Goal: Task Accomplishment & Management: Use online tool/utility

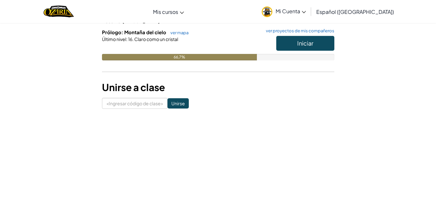
scroll to position [103, 0]
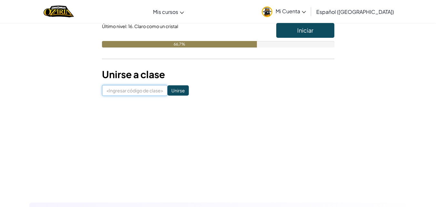
click at [133, 94] on input at bounding box center [134, 90] width 65 height 11
type input "JumpSafeBite"
click at [167, 90] on input "Unirse" at bounding box center [177, 90] width 21 height 10
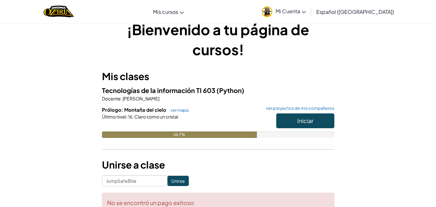
scroll to position [0, 0]
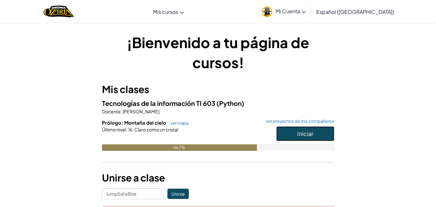
click at [298, 135] on font "Iniciar" at bounding box center [305, 133] width 16 height 7
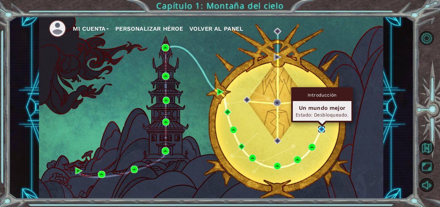
click at [324, 128] on img at bounding box center [321, 128] width 7 height 7
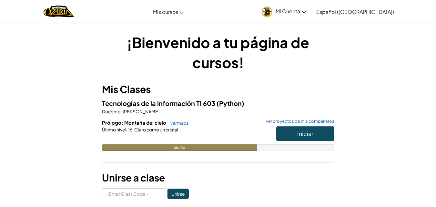
click at [306, 14] on span "Mi Cuenta" at bounding box center [290, 11] width 30 height 7
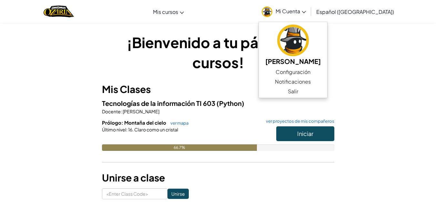
click at [306, 14] on span "Mi Cuenta" at bounding box center [290, 11] width 30 height 7
click at [299, 73] on link "Configuración" at bounding box center [293, 72] width 68 height 10
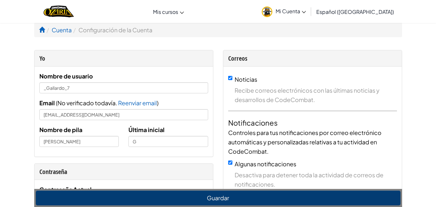
click at [140, 33] on li "Configuración de la Cuenta" at bounding box center [112, 29] width 81 height 9
click at [64, 30] on link "Cuenta" at bounding box center [62, 29] width 20 height 7
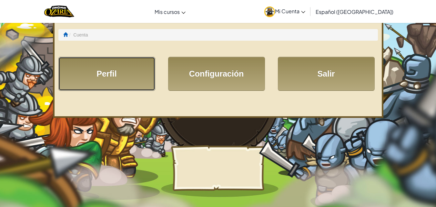
click at [101, 71] on link "Perfil" at bounding box center [106, 74] width 97 height 34
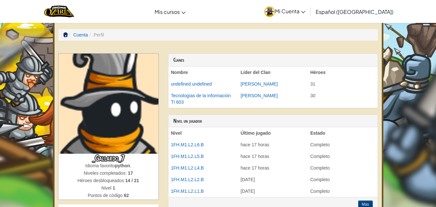
click at [64, 35] on span at bounding box center [65, 34] width 5 height 5
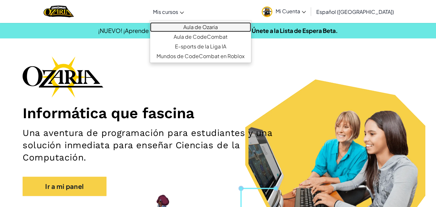
click at [189, 26] on link "Aula de Ozaria" at bounding box center [200, 27] width 101 height 10
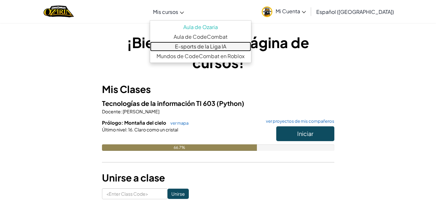
click at [185, 42] on link "E-sports de la Liga IA" at bounding box center [200, 47] width 101 height 10
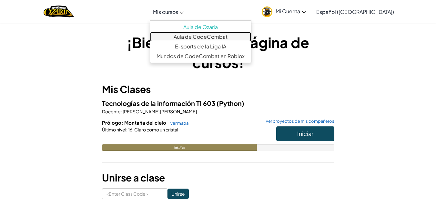
click at [201, 36] on link "Aula de CodeCombat" at bounding box center [200, 37] width 101 height 10
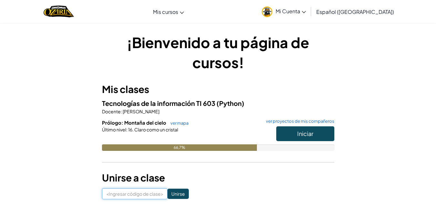
click at [132, 194] on input at bounding box center [134, 193] width 65 height 11
type input "JumpSafeBite"
click at [171, 192] on input "Unirse" at bounding box center [177, 193] width 21 height 10
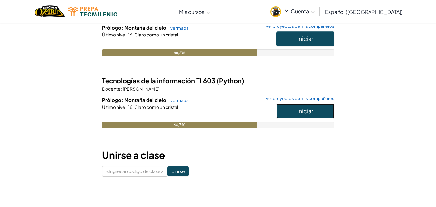
click at [314, 114] on button "Iniciar" at bounding box center [305, 111] width 58 height 15
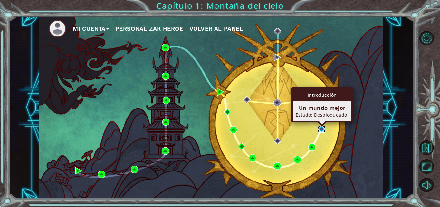
click at [322, 129] on img at bounding box center [321, 128] width 7 height 7
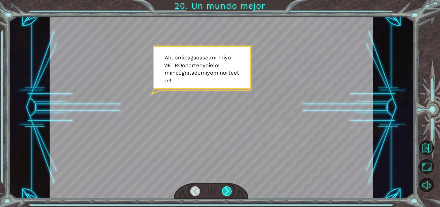
click at [228, 186] on div at bounding box center [227, 191] width 10 height 10
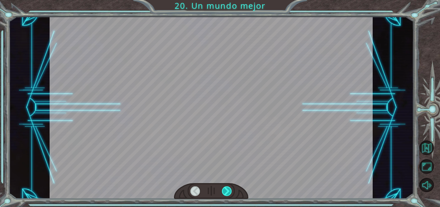
click at [228, 186] on div at bounding box center [227, 191] width 10 height 10
click at [228, 187] on div at bounding box center [227, 191] width 10 height 10
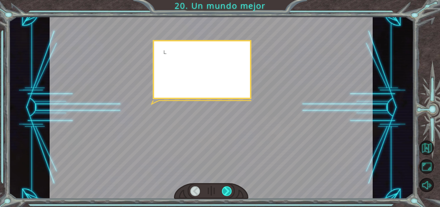
click at [228, 188] on div at bounding box center [227, 191] width 10 height 10
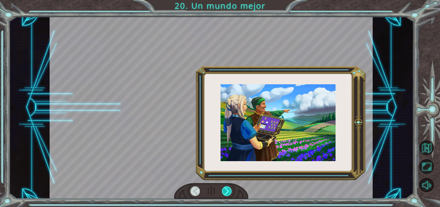
click at [228, 188] on div at bounding box center [227, 191] width 10 height 10
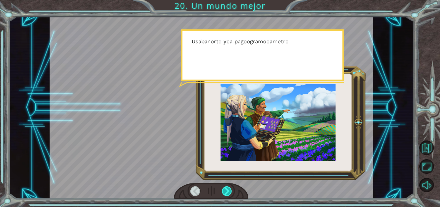
click at [228, 188] on div at bounding box center [227, 191] width 10 height 10
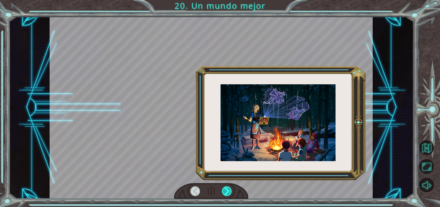
click at [227, 188] on div at bounding box center [227, 191] width 10 height 10
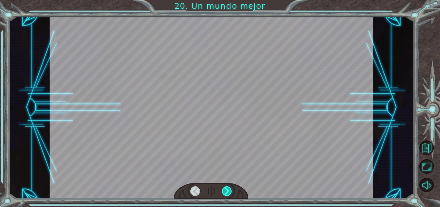
click at [227, 188] on div at bounding box center [227, 191] width 10 height 10
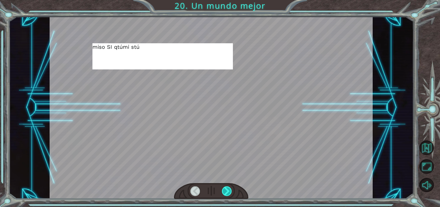
click at [227, 188] on div at bounding box center [227, 191] width 10 height 10
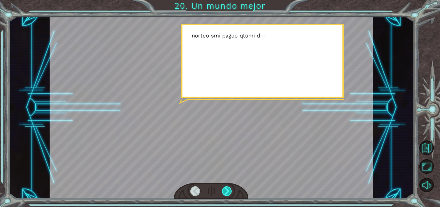
click at [226, 188] on div at bounding box center [227, 191] width 10 height 10
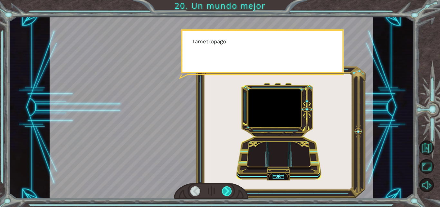
click at [225, 188] on div at bounding box center [227, 191] width 10 height 10
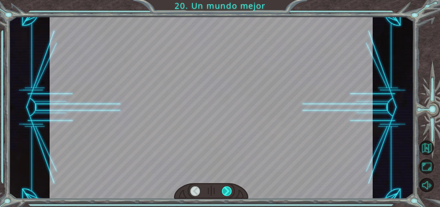
click at [225, 188] on div at bounding box center [227, 191] width 10 height 10
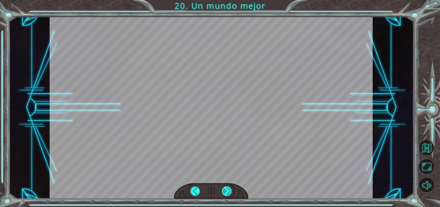
click at [225, 0] on div "¡ A h , o mi pag a o a s el mi mi yo METRO o norte o yo i el o ! ¡ mi incógnita…" at bounding box center [220, 0] width 440 height 0
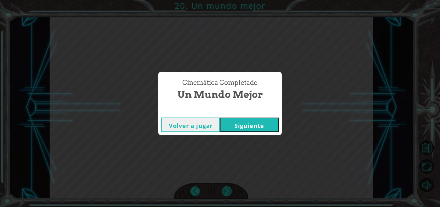
click at [225, 189] on div "Cinemática Completado Un mundo mejor Volver a jugar Siguiente" at bounding box center [220, 103] width 440 height 207
click at [258, 121] on button "Siguiente" at bounding box center [249, 124] width 59 height 15
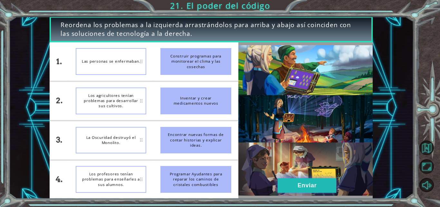
click at [296, 182] on button "Enviar" at bounding box center [307, 185] width 59 height 15
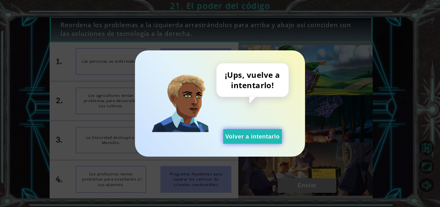
click at [272, 142] on button "Volver a intentarlo" at bounding box center [252, 136] width 59 height 15
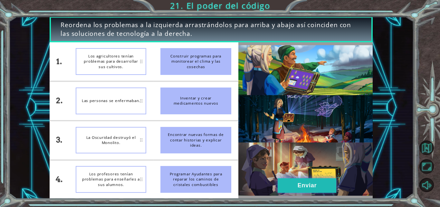
click at [300, 189] on button "Enviar" at bounding box center [307, 185] width 59 height 15
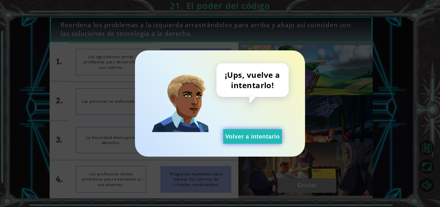
click at [264, 134] on font "Volver a intentarlo" at bounding box center [252, 136] width 54 height 6
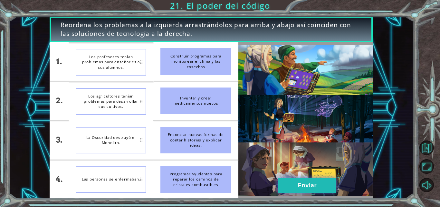
click at [302, 184] on font "Enviar" at bounding box center [307, 185] width 19 height 6
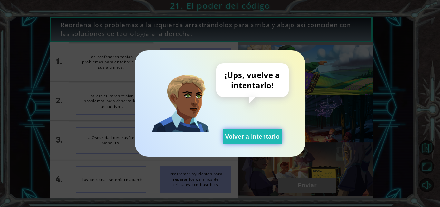
click at [261, 136] on font "Volver a intentarlo" at bounding box center [252, 136] width 54 height 6
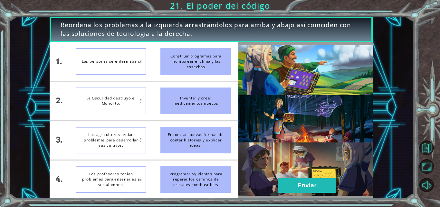
drag, startPoint x: 186, startPoint y: 96, endPoint x: 113, endPoint y: 81, distance: 75.3
click at [113, 81] on div "1. 2. 3. 4. Las personas se enfermaban. La Oscuridad destruyó el Monolito. Los …" at bounding box center [144, 120] width 189 height 156
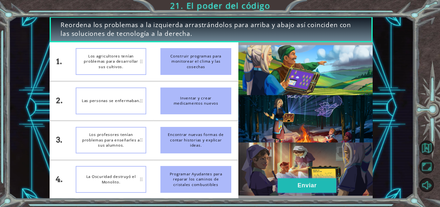
click at [291, 184] on button "Enviar" at bounding box center [307, 185] width 59 height 15
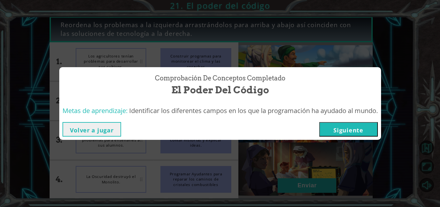
click at [365, 128] on button "Siguiente" at bounding box center [349, 129] width 59 height 15
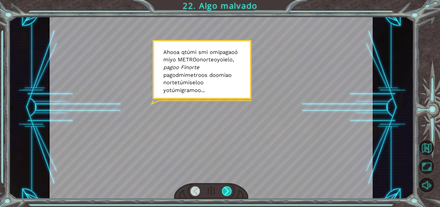
click at [232, 186] on div at bounding box center [227, 191] width 10 height 10
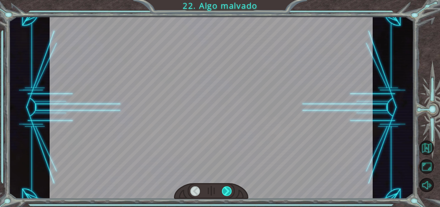
click at [231, 188] on div at bounding box center [227, 191] width 10 height 10
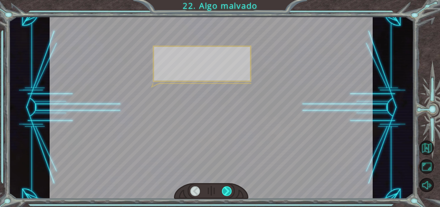
click at [231, 188] on div at bounding box center [227, 191] width 10 height 10
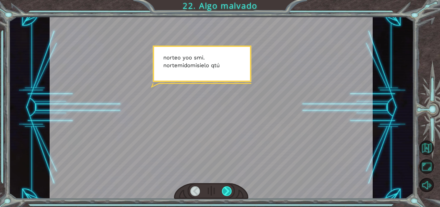
click at [229, 188] on div at bounding box center [227, 191] width 10 height 10
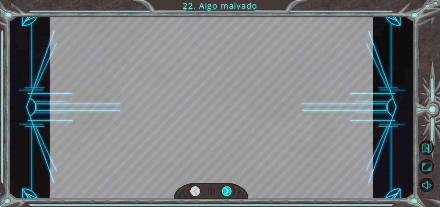
click at [229, 188] on div at bounding box center [227, 191] width 10 height 10
click at [229, 189] on div at bounding box center [227, 191] width 10 height 10
click at [228, 189] on div at bounding box center [227, 191] width 10 height 10
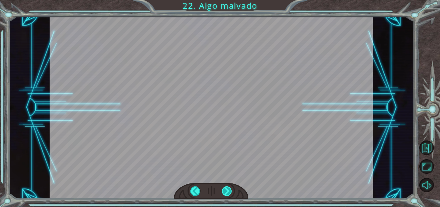
click at [228, 189] on div at bounding box center [227, 191] width 10 height 10
click at [228, 188] on div at bounding box center [227, 191] width 10 height 10
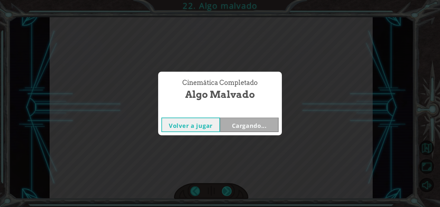
click at [228, 188] on div "Cinemática Completado Algo malvado Volver a jugar Cargando..." at bounding box center [220, 103] width 440 height 207
click at [263, 129] on font "Cargando..." at bounding box center [249, 126] width 35 height 8
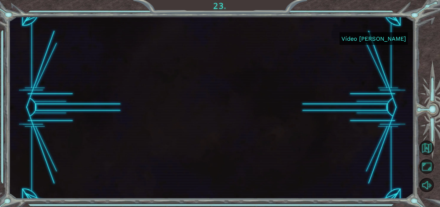
click at [376, 36] on font "Vídeo de Saltar" at bounding box center [374, 38] width 64 height 7
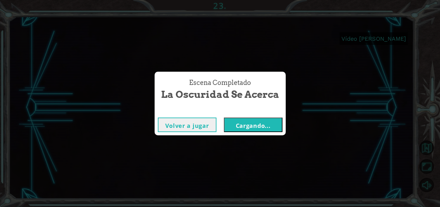
click at [261, 127] on font "Cargando..." at bounding box center [253, 126] width 35 height 8
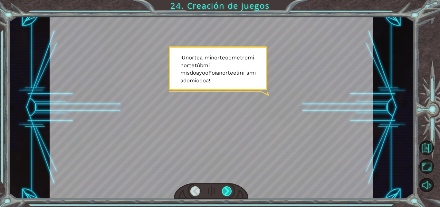
click at [230, 189] on div at bounding box center [227, 191] width 10 height 10
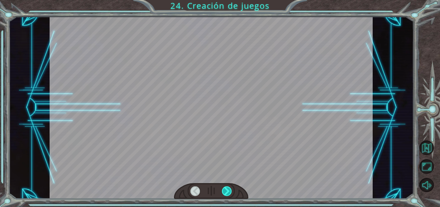
click at [230, 189] on div at bounding box center [227, 191] width 10 height 10
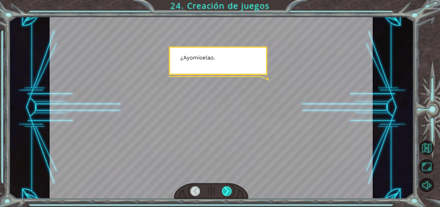
click at [230, 189] on div at bounding box center [227, 191] width 10 height 10
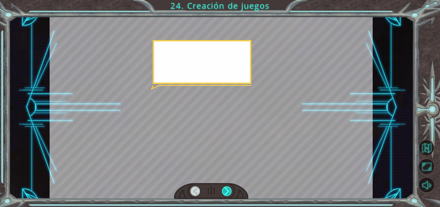
click at [230, 189] on div at bounding box center [227, 191] width 10 height 10
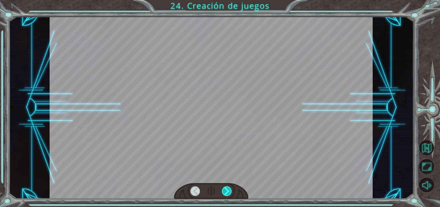
click at [230, 189] on div at bounding box center [227, 191] width 10 height 10
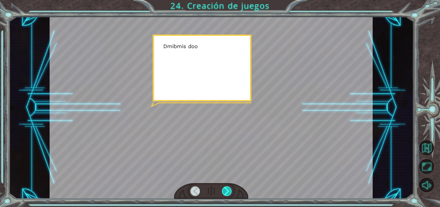
click at [230, 189] on div at bounding box center [227, 191] width 10 height 10
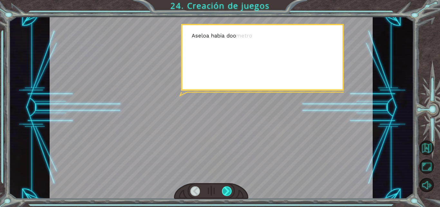
click at [230, 189] on div at bounding box center [227, 191] width 10 height 10
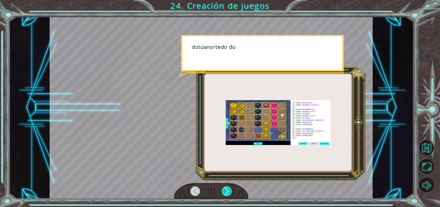
click at [230, 189] on div at bounding box center [227, 191] width 10 height 10
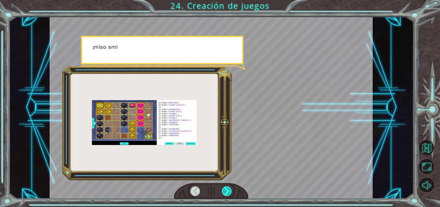
click at [230, 189] on div at bounding box center [227, 191] width 10 height 10
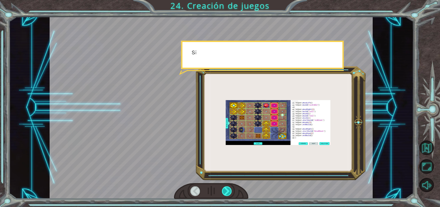
click at [230, 189] on div at bounding box center [227, 191] width 10 height 10
click at [230, 190] on div at bounding box center [227, 191] width 10 height 10
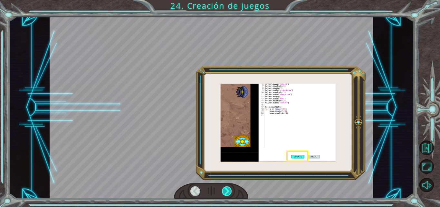
click at [230, 190] on div at bounding box center [227, 191] width 10 height 10
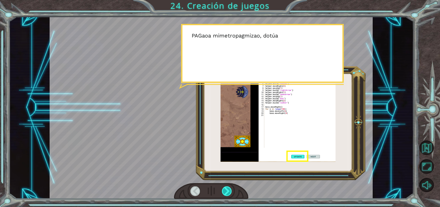
click at [230, 190] on div at bounding box center [227, 191] width 10 height 10
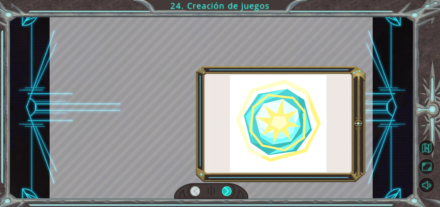
click at [230, 190] on div at bounding box center [227, 191] width 10 height 10
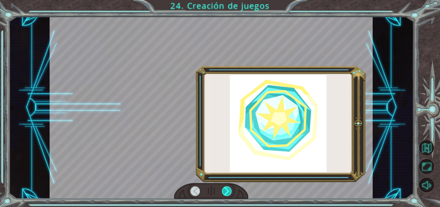
click at [230, 189] on div at bounding box center [227, 191] width 10 height 10
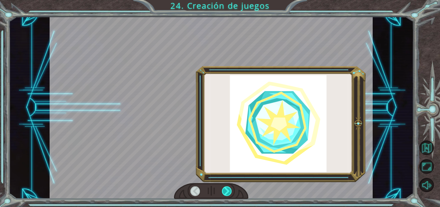
click at [230, 189] on div at bounding box center [227, 191] width 10 height 10
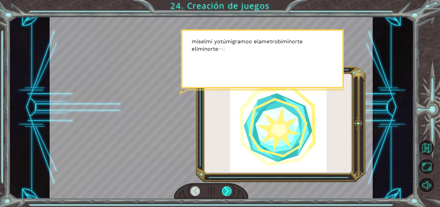
click at [230, 189] on div at bounding box center [227, 191] width 10 height 10
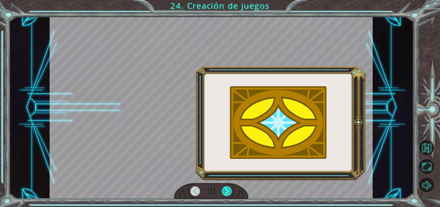
click at [230, 189] on div at bounding box center [227, 191] width 10 height 10
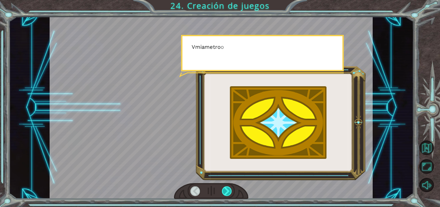
click at [230, 189] on div at bounding box center [227, 191] width 10 height 10
click at [230, 190] on div at bounding box center [227, 191] width 10 height 10
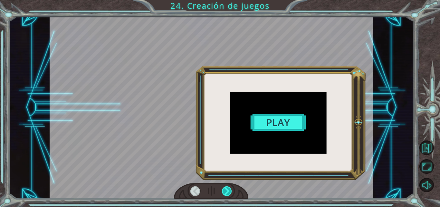
click at [230, 190] on div at bounding box center [227, 191] width 10 height 10
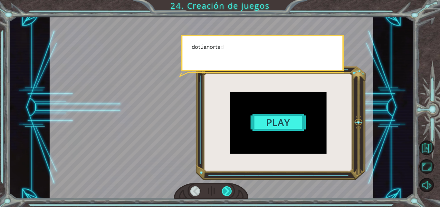
click at [230, 190] on div at bounding box center [227, 191] width 10 height 10
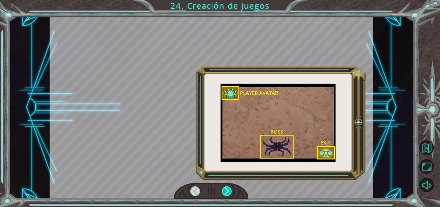
click at [230, 190] on div at bounding box center [227, 191] width 10 height 10
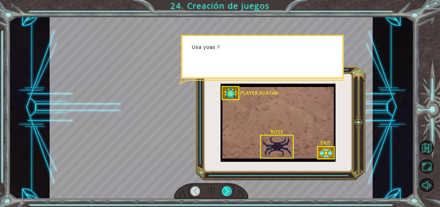
click at [230, 190] on div at bounding box center [227, 191] width 10 height 10
click at [231, 190] on div at bounding box center [227, 191] width 10 height 10
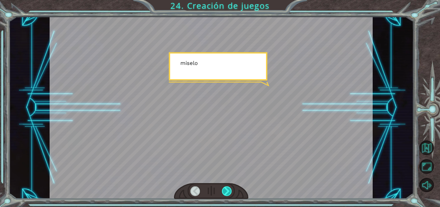
click at [231, 190] on div at bounding box center [227, 191] width 10 height 10
click at [231, 191] on div at bounding box center [227, 191] width 10 height 10
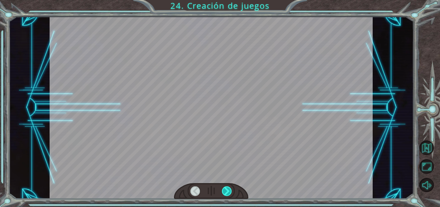
click at [231, 191] on div at bounding box center [227, 191] width 10 height 10
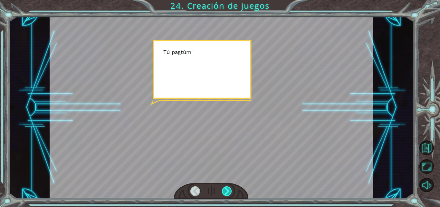
click at [231, 191] on div at bounding box center [227, 191] width 10 height 10
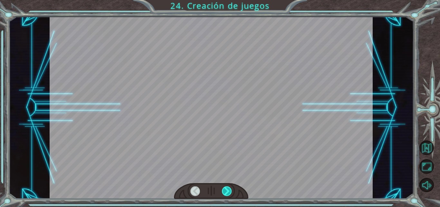
click at [231, 191] on div at bounding box center [227, 191] width 10 height 10
click at [232, 191] on div at bounding box center [227, 191] width 10 height 10
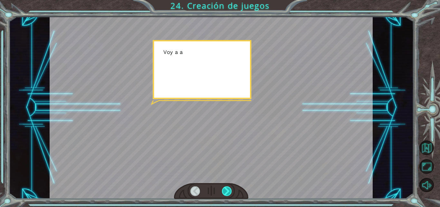
click at [232, 191] on div at bounding box center [227, 191] width 10 height 10
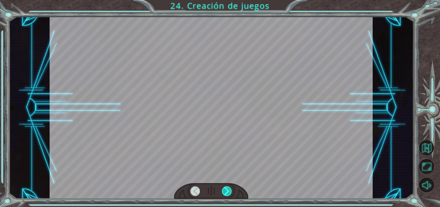
click at [230, 191] on div at bounding box center [227, 191] width 10 height 10
click at [229, 191] on div at bounding box center [227, 191] width 10 height 10
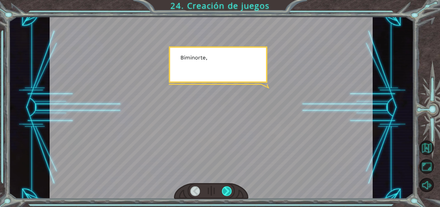
click at [228, 191] on div at bounding box center [227, 191] width 10 height 10
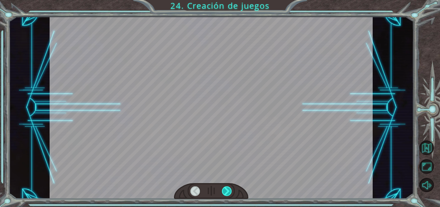
click at [228, 191] on div at bounding box center [227, 191] width 10 height 10
click at [228, 190] on div at bounding box center [227, 191] width 10 height 10
click at [227, 189] on div at bounding box center [227, 191] width 10 height 10
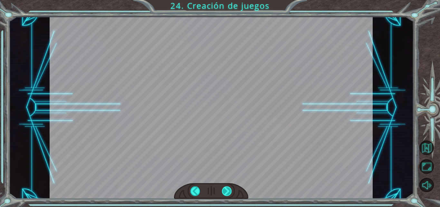
click at [227, 190] on div at bounding box center [227, 191] width 10 height 10
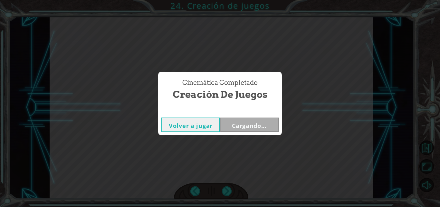
click at [226, 191] on div "Cinemática Completado Creación de juegos Volver a jugar Cargando..." at bounding box center [220, 103] width 440 height 207
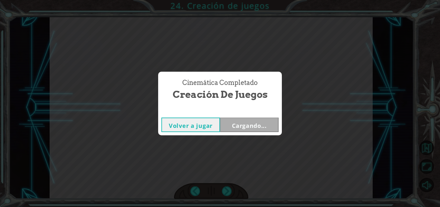
click at [226, 191] on div "Cinemática Completado Creación de juegos Volver a jugar Cargando..." at bounding box center [220, 103] width 440 height 207
click at [226, 192] on div "Cinemática Completado Creación de juegos Volver a jugar Cargando..." at bounding box center [220, 103] width 440 height 207
click at [252, 126] on font "Cargando..." at bounding box center [249, 126] width 35 height 8
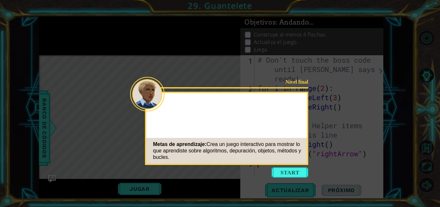
click at [292, 124] on div "Nivel final Metas de aprendizaje: Crea un juego interactivo para mostrar lo que…" at bounding box center [226, 128] width 163 height 73
click at [291, 172] on button "Start" at bounding box center [290, 172] width 37 height 10
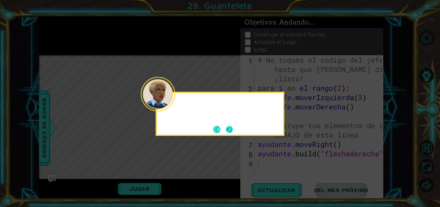
click at [228, 125] on div at bounding box center [220, 114] width 129 height 44
click at [228, 126] on button "Próximo" at bounding box center [230, 129] width 8 height 8
click at [228, 126] on icon at bounding box center [220, 103] width 440 height 207
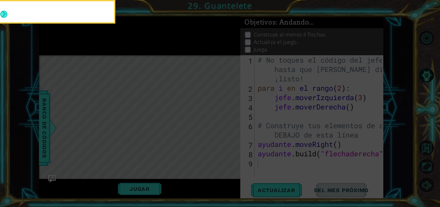
click at [228, 126] on icon at bounding box center [220, 30] width 440 height 351
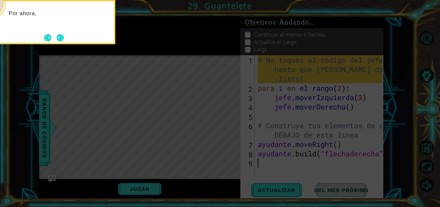
click at [63, 35] on button "Next" at bounding box center [60, 37] width 7 height 7
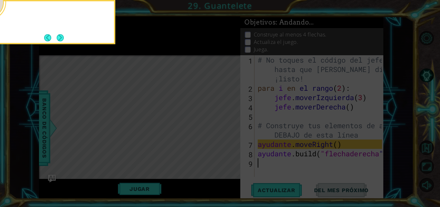
click at [60, 35] on button "Next" at bounding box center [60, 37] width 7 height 7
click at [60, 35] on icon at bounding box center [220, 30] width 440 height 351
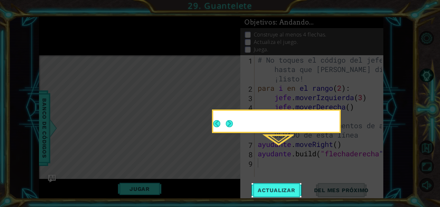
click at [60, 35] on icon at bounding box center [220, 103] width 440 height 207
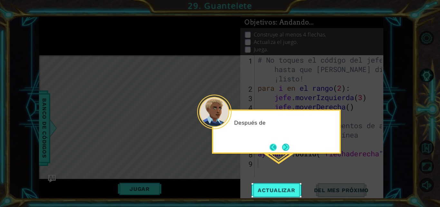
click at [278, 145] on button "Back" at bounding box center [276, 146] width 13 height 7
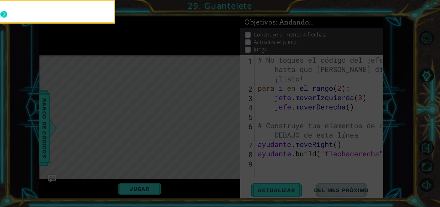
click at [283, 146] on icon at bounding box center [220, 30] width 440 height 351
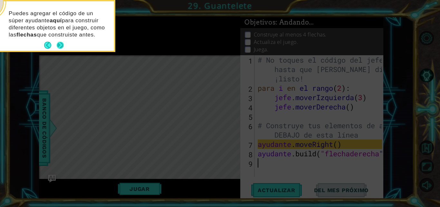
click at [58, 45] on button "Next" at bounding box center [60, 45] width 7 height 7
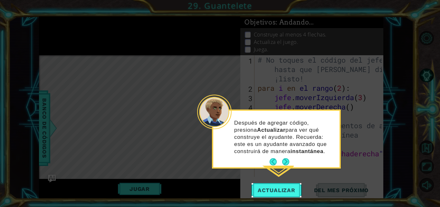
click at [58, 45] on icon at bounding box center [220, 103] width 440 height 207
drag, startPoint x: 289, startPoint y: 168, endPoint x: 284, endPoint y: 163, distance: 6.9
click at [284, 163] on div "Después de agregar código, presione Actualizar para ver qué construye el ayudan…" at bounding box center [276, 138] width 129 height 59
click at [287, 163] on button "Próximo" at bounding box center [285, 161] width 7 height 7
click at [287, 163] on icon at bounding box center [220, 103] width 440 height 207
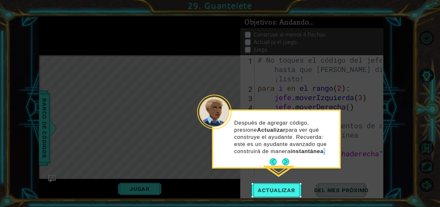
click at [287, 163] on icon at bounding box center [220, 103] width 440 height 207
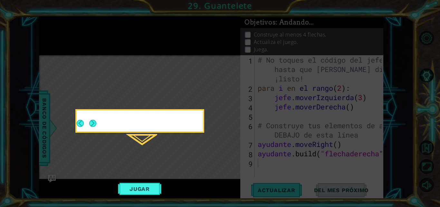
click at [287, 163] on icon at bounding box center [220, 103] width 440 height 207
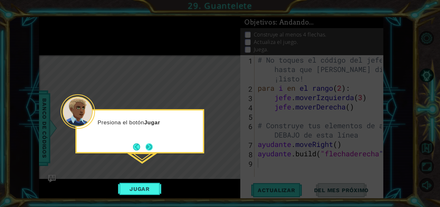
click at [150, 146] on button "Next" at bounding box center [149, 146] width 7 height 7
click at [149, 146] on icon at bounding box center [220, 103] width 440 height 207
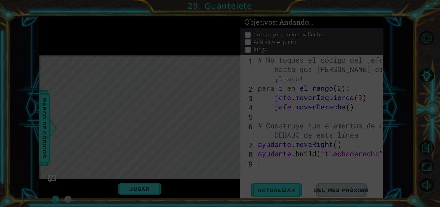
click at [149, 146] on icon at bounding box center [220, 103] width 440 height 207
click at [149, 147] on icon at bounding box center [220, 103] width 440 height 207
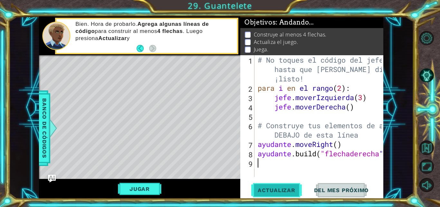
click at [267, 183] on button "Actualizar" at bounding box center [277, 190] width 51 height 14
click at [266, 187] on font "Actualizar" at bounding box center [277, 190] width 38 height 6
click at [264, 186] on button "Actualizar" at bounding box center [277, 190] width 51 height 14
click at [263, 185] on button "Actualizar" at bounding box center [277, 190] width 51 height 14
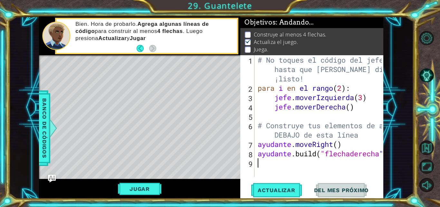
click at [263, 185] on button "Actualizar" at bounding box center [277, 190] width 51 height 14
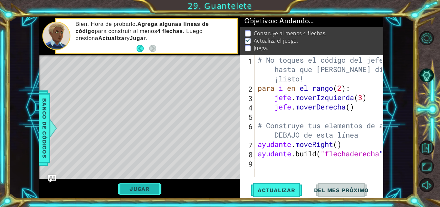
click at [145, 190] on font "Jugar" at bounding box center [140, 188] width 20 height 6
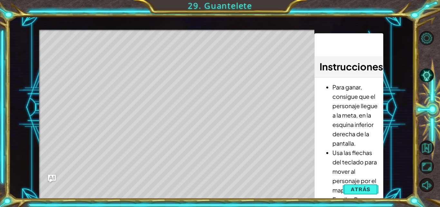
drag, startPoint x: 346, startPoint y: 142, endPoint x: 356, endPoint y: 95, distance: 47.4
click at [358, 103] on li "Para ganar, consigue que el personaje llegue a la meta, en la esquina inferior …" at bounding box center [356, 114] width 46 height 65
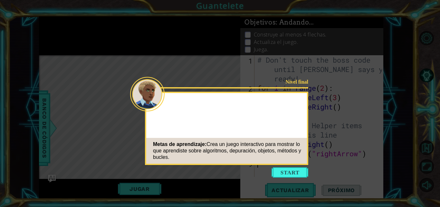
click at [282, 174] on button "Start" at bounding box center [290, 172] width 37 height 10
click at [172, 102] on icon at bounding box center [220, 103] width 440 height 207
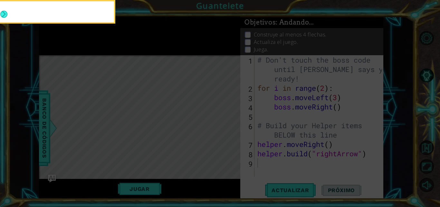
click at [172, 102] on icon at bounding box center [220, 30] width 440 height 351
click at [0, 14] on div at bounding box center [51, 11] width 126 height 21
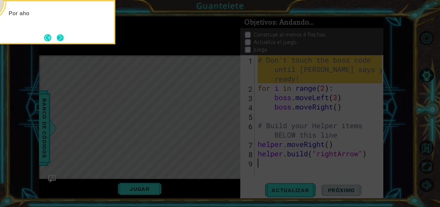
click at [59, 39] on button "Next" at bounding box center [60, 37] width 7 height 7
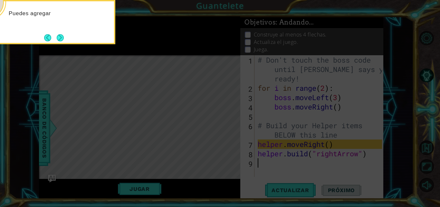
click at [62, 37] on button "Next" at bounding box center [60, 37] width 7 height 7
click at [62, 37] on icon at bounding box center [220, 30] width 440 height 351
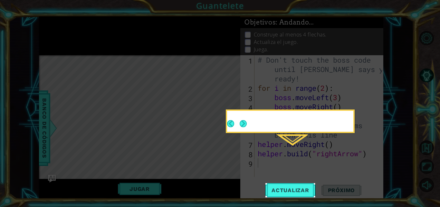
click at [62, 37] on icon at bounding box center [220, 103] width 440 height 207
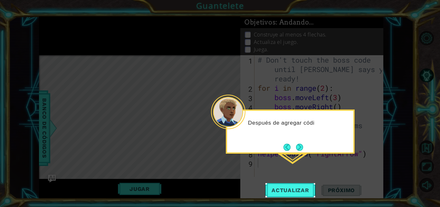
click at [302, 151] on button "Next" at bounding box center [299, 146] width 7 height 7
click at [302, 150] on icon at bounding box center [220, 103] width 440 height 207
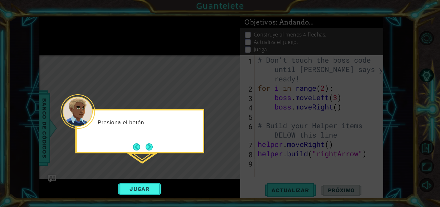
click at [153, 149] on button "Next" at bounding box center [149, 146] width 7 height 7
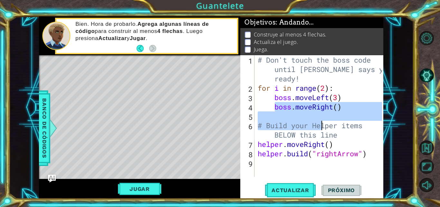
drag, startPoint x: 276, startPoint y: 104, endPoint x: 322, endPoint y: 126, distance: 50.9
click at [322, 126] on div "# Don't touch the boss code until [PERSON_NAME] says you're ready! for i in ran…" at bounding box center [321, 134] width 129 height 159
click at [266, 121] on div "# Don't touch the boss code until [PERSON_NAME] says you're ready! for i in ran…" at bounding box center [320, 116] width 126 height 122
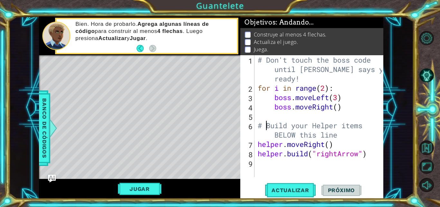
click at [266, 111] on div "# Don't touch the boss code until [PERSON_NAME] says you're ready! for i in ran…" at bounding box center [321, 134] width 129 height 159
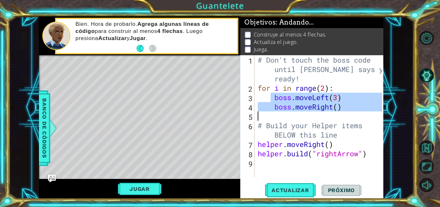
drag, startPoint x: 273, startPoint y: 102, endPoint x: 345, endPoint y: 111, distance: 72.5
click at [346, 111] on div "# Don't touch the boss code until [PERSON_NAME] says you're ready! for i in ran…" at bounding box center [321, 134] width 129 height 159
type textarea "boss.moveLeft(3) boss.moveRight()"
click at [326, 170] on div "# Don't touch the boss code until [PERSON_NAME] says you're ready! for i in ran…" at bounding box center [321, 134] width 129 height 159
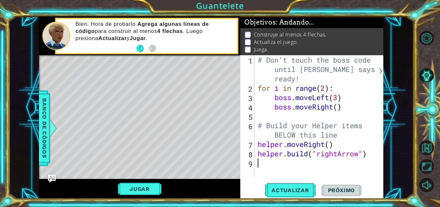
paste textarea "boss.moveRight()"
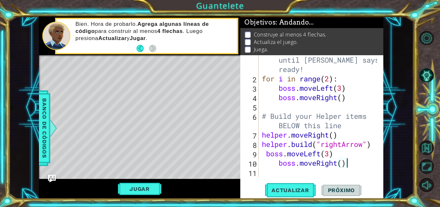
scroll to position [9, 0]
click at [276, 163] on div "# Don't touch the boss code until [PERSON_NAME] says you're ready! for i in ran…" at bounding box center [321, 125] width 120 height 159
click at [278, 163] on div "# Don't touch the boss code until [PERSON_NAME] says you're ready! for i in ran…" at bounding box center [321, 125] width 120 height 159
click at [307, 190] on span "Actualizar" at bounding box center [290, 190] width 51 height 6
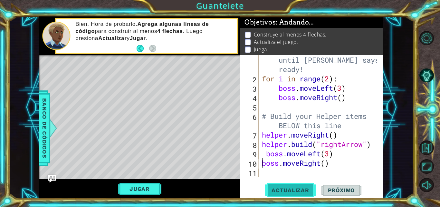
click at [307, 190] on span "Actualizar" at bounding box center [290, 190] width 51 height 6
click at [144, 186] on button "Jugar" at bounding box center [140, 189] width 44 height 12
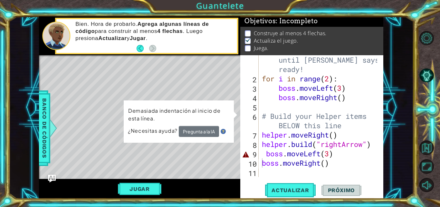
scroll to position [5, 0]
click at [265, 159] on div "# Don't touch the boss code until [PERSON_NAME] says you're ready! for i in ran…" at bounding box center [321, 125] width 120 height 159
click at [264, 154] on div "# Don't touch the boss code until [PERSON_NAME] says you're ready! for i in ran…" at bounding box center [321, 125] width 120 height 159
click at [264, 154] on div "# Don't touch the boss code until [PERSON_NAME] says you're ready! for i in ran…" at bounding box center [319, 116] width 117 height 122
click at [266, 154] on div "# Don't touch the boss code until [PERSON_NAME] says you're ready! for i in ran…" at bounding box center [321, 125] width 120 height 159
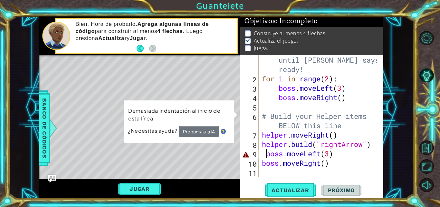
type textarea "boss.moveLeft(3)"
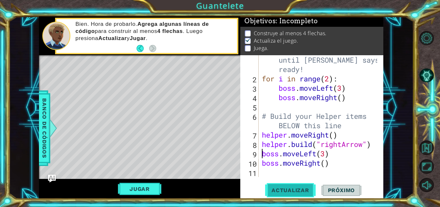
click at [292, 192] on span "Actualizar" at bounding box center [290, 190] width 51 height 6
click at [291, 192] on span "Actualizar" at bounding box center [290, 190] width 51 height 6
click at [290, 192] on span "Actualizar" at bounding box center [290, 190] width 51 height 6
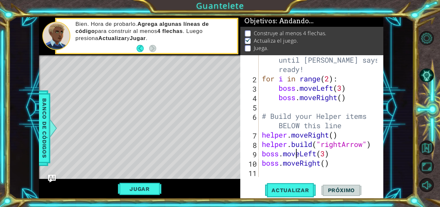
click at [135, 191] on button "Jugar" at bounding box center [140, 189] width 44 height 12
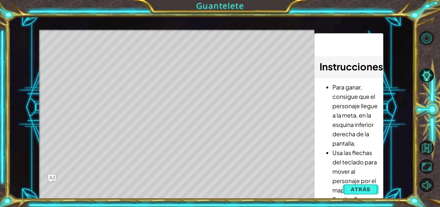
click at [362, 186] on span "Atrás" at bounding box center [361, 189] width 20 height 6
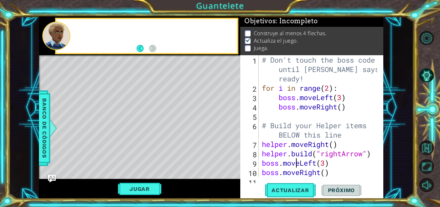
scroll to position [0, 0]
